Goal: Check status: Check status

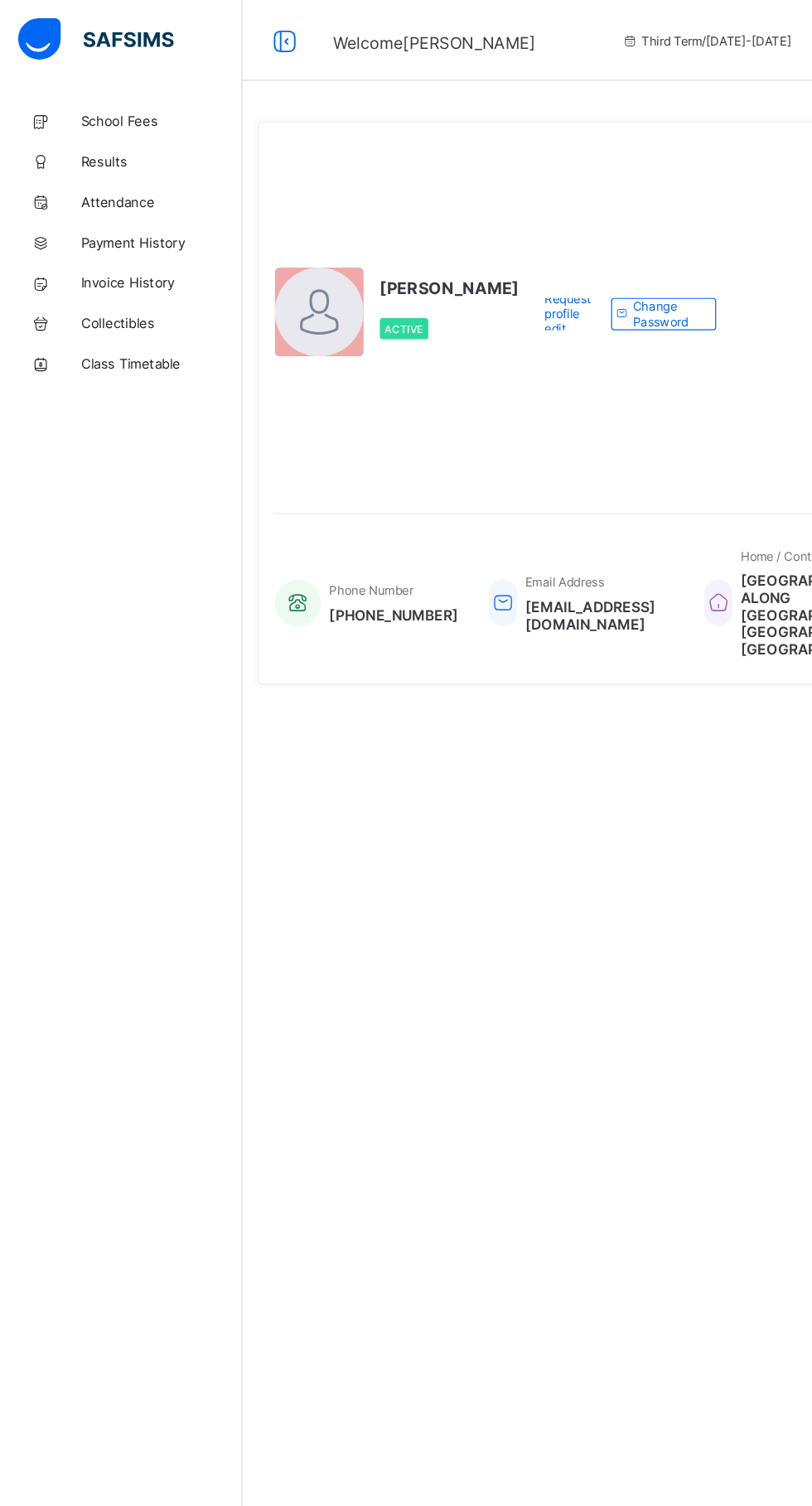
click at [115, 132] on span "Results" at bounding box center [132, 132] width 132 height 14
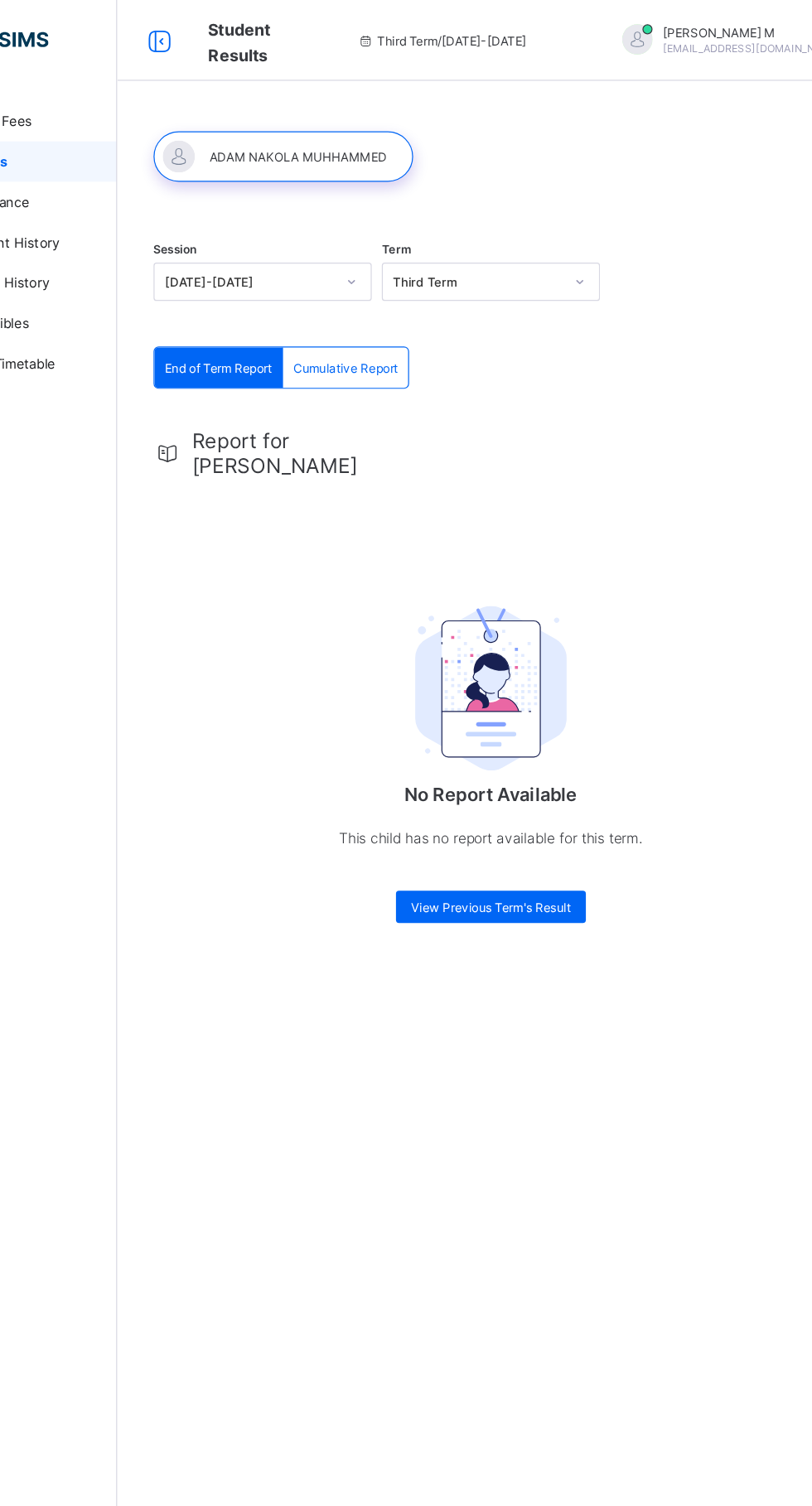
click at [472, 34] on span "Third Term / [DATE]-[DATE]" at bounding box center [465, 33] width 139 height 13
click at [489, 45] on div "Third Term / [DATE]-[DATE]" at bounding box center [465, 33] width 247 height 67
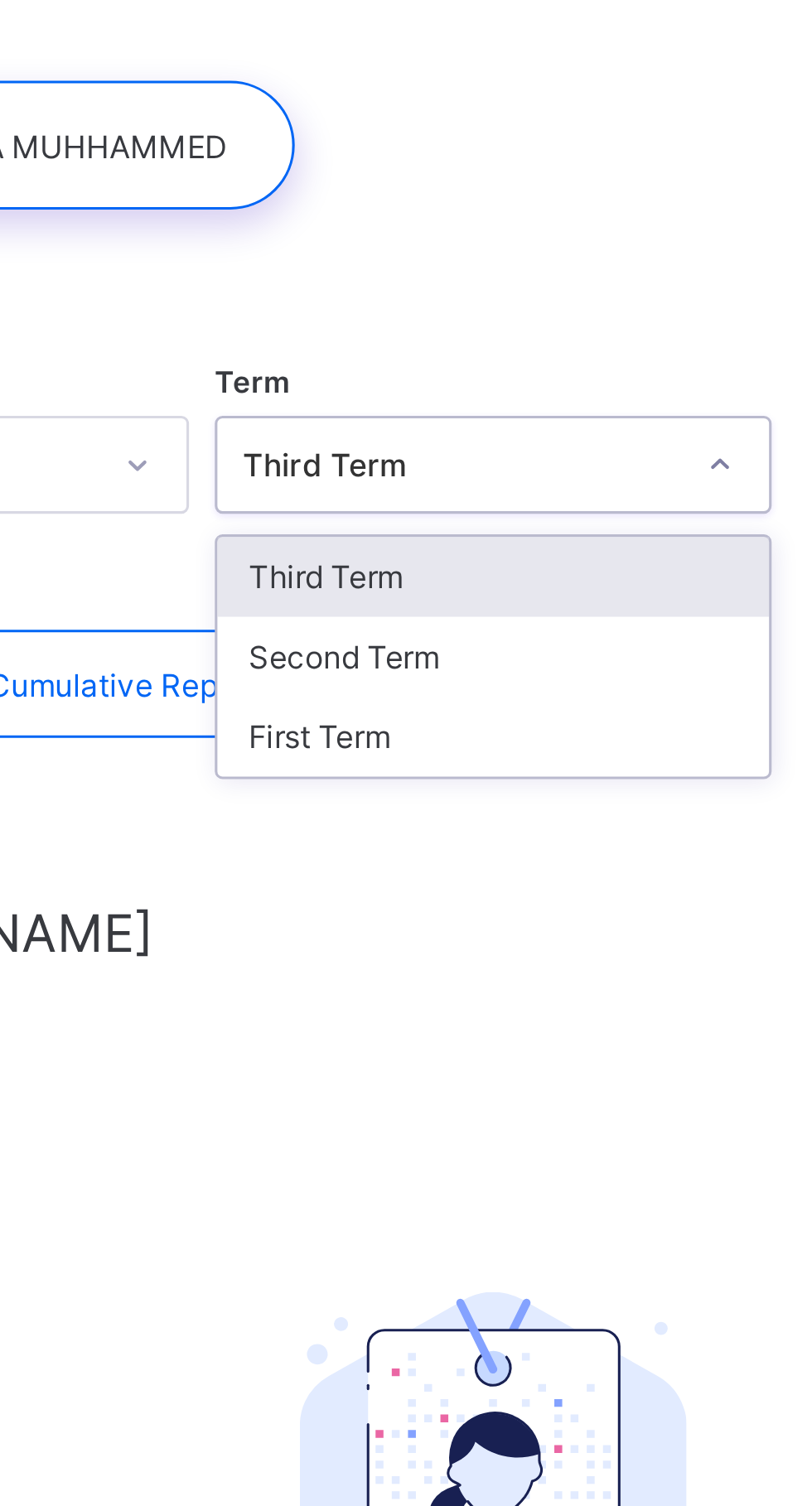
click at [495, 299] on div "Second Term" at bounding box center [505, 292] width 178 height 26
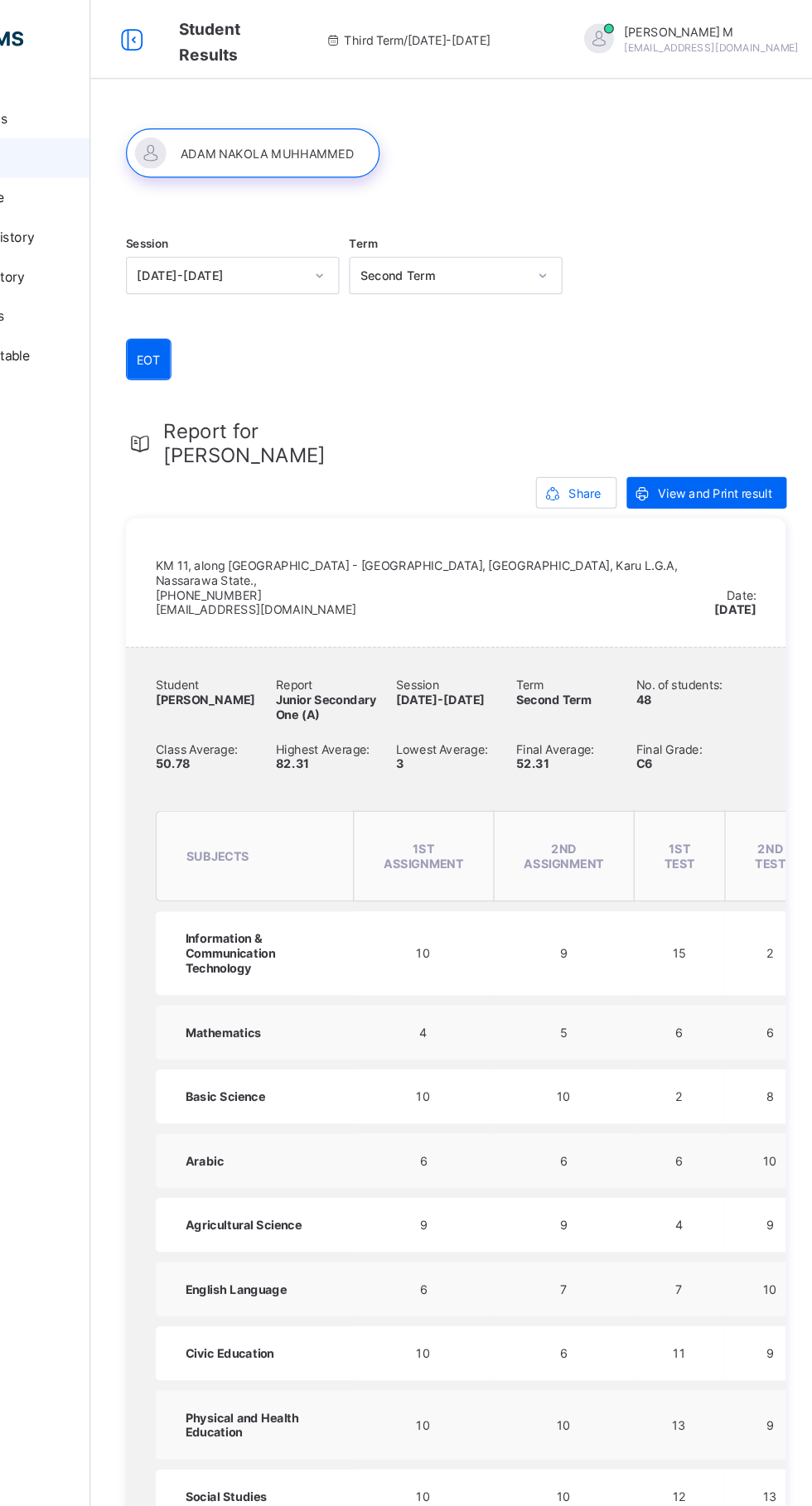
click at [483, 28] on span "Third Term / [DATE]-[DATE]" at bounding box center [465, 33] width 139 height 13
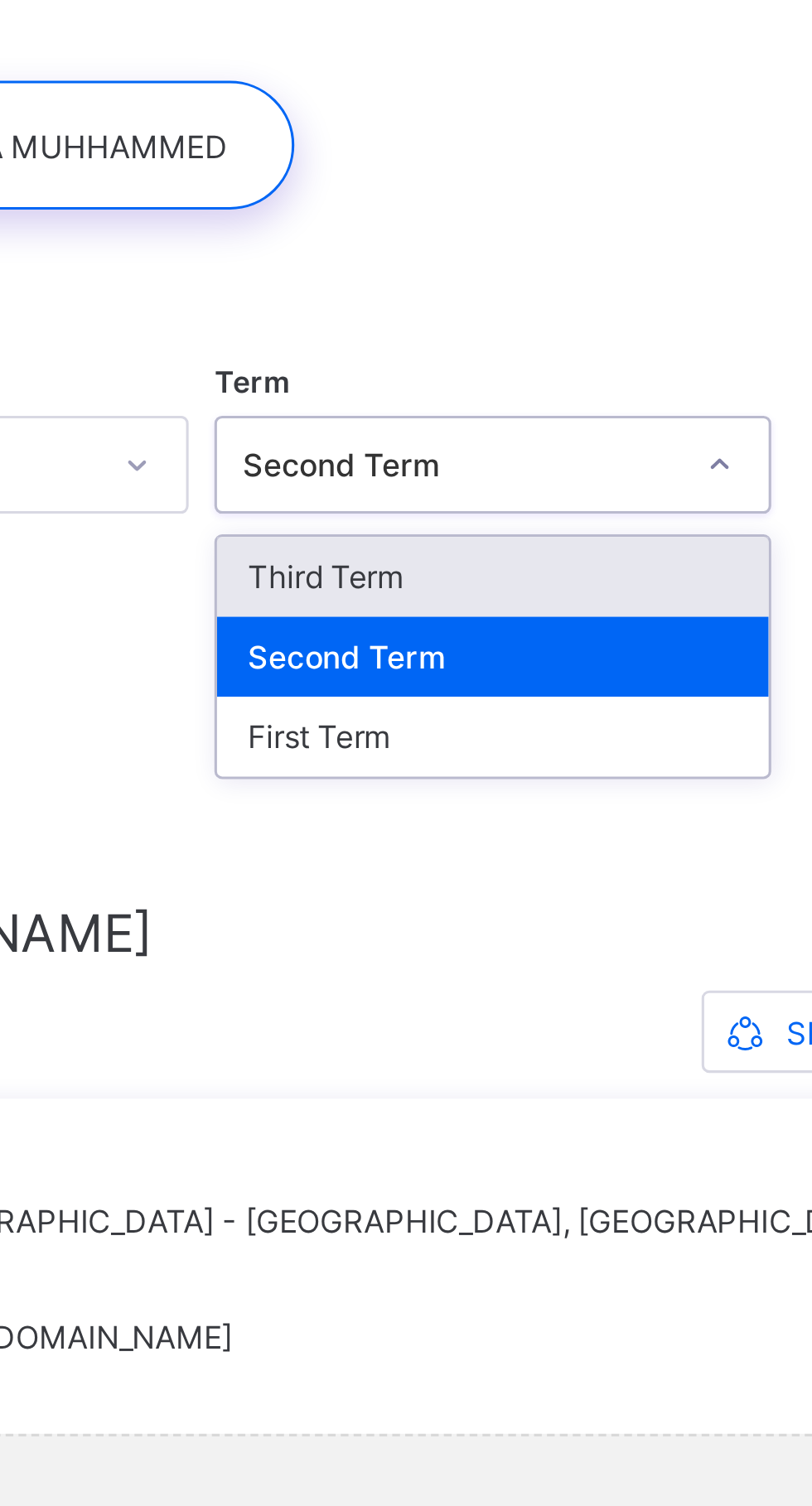
click at [475, 317] on div "First Term" at bounding box center [505, 319] width 178 height 26
